Goal: Navigation & Orientation: Find specific page/section

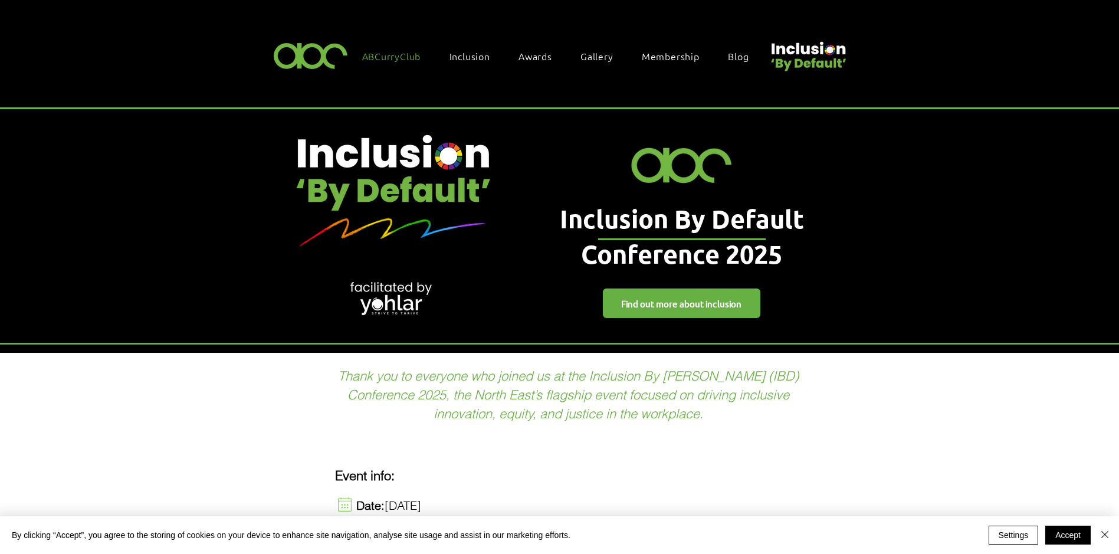
click at [409, 60] on span "ABCurryClub" at bounding box center [391, 56] width 59 height 13
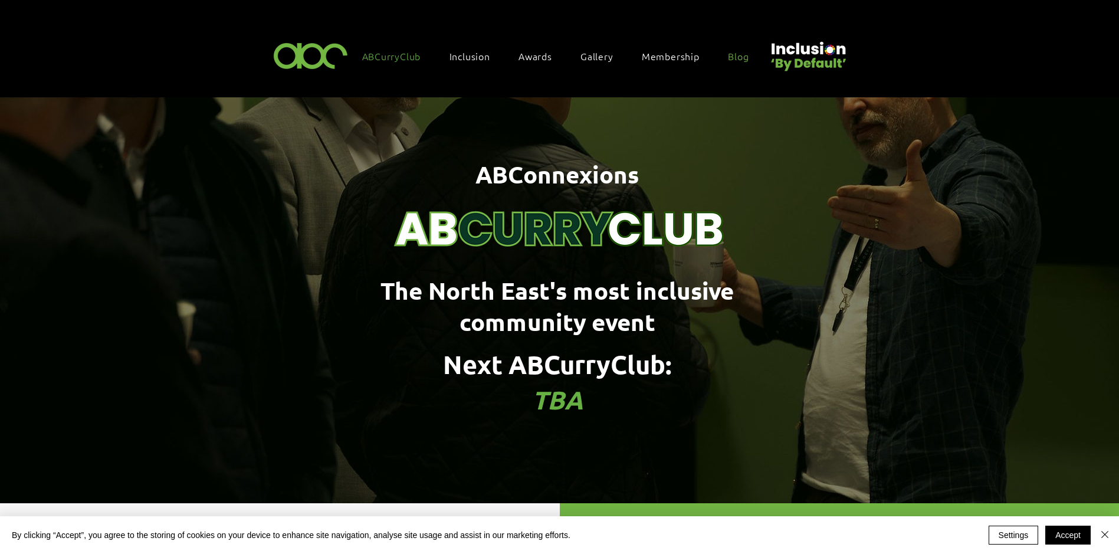
click at [740, 54] on span "Blog" at bounding box center [738, 56] width 21 height 13
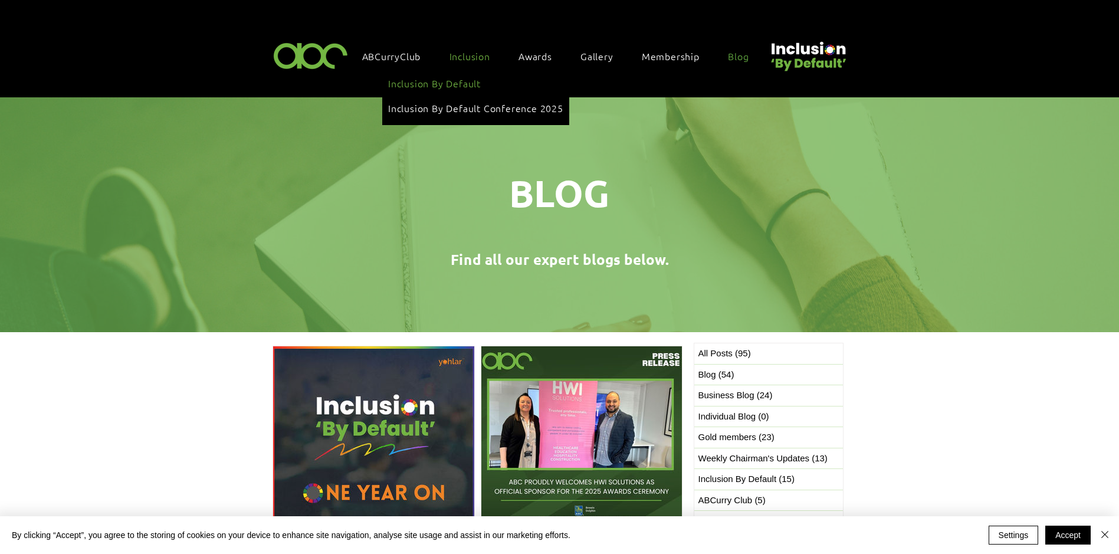
click at [463, 81] on span "Inclusion By Default" at bounding box center [434, 83] width 93 height 13
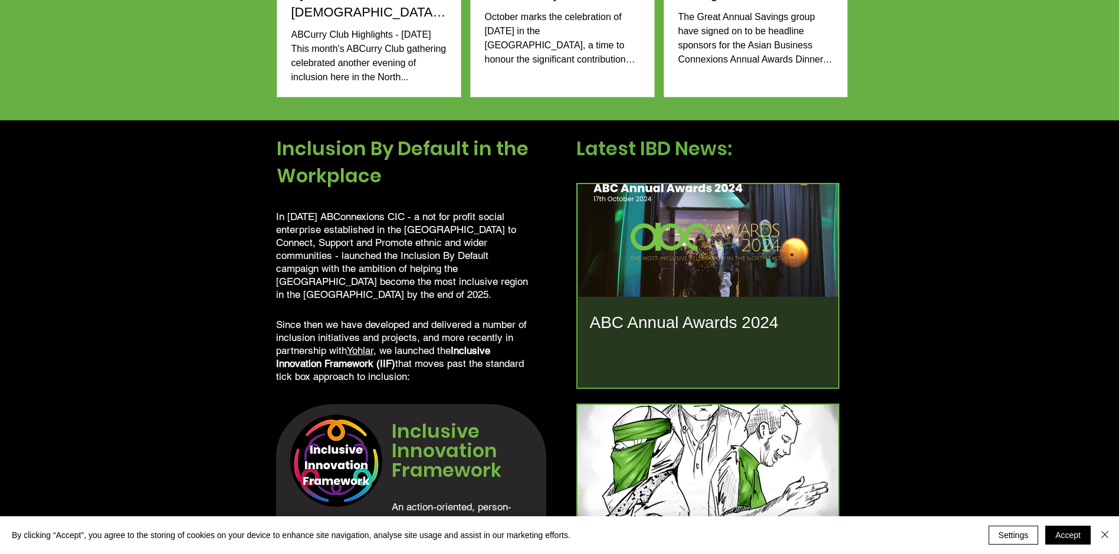
scroll to position [885, 0]
